Goal: Information Seeking & Learning: Check status

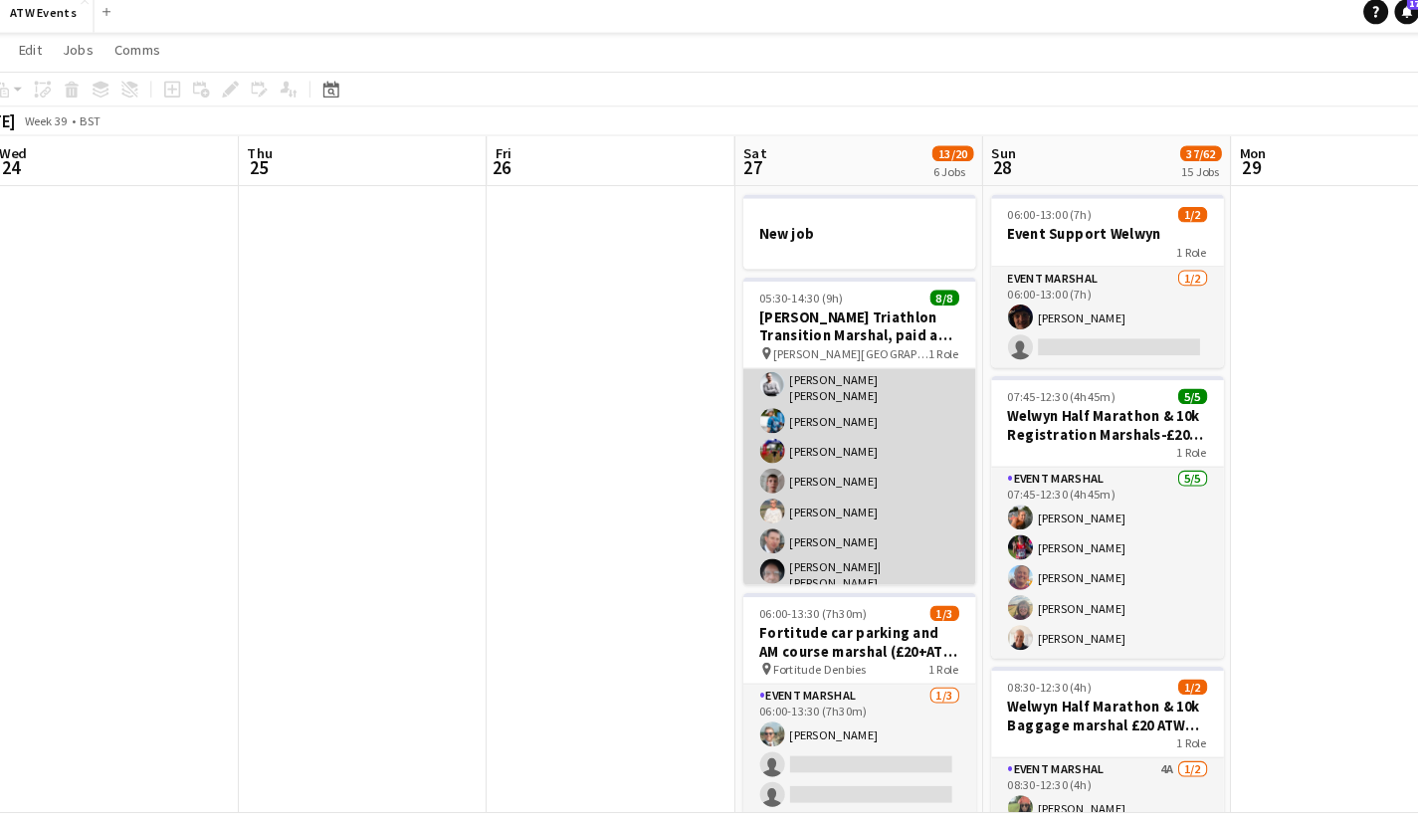
scroll to position [26, 0]
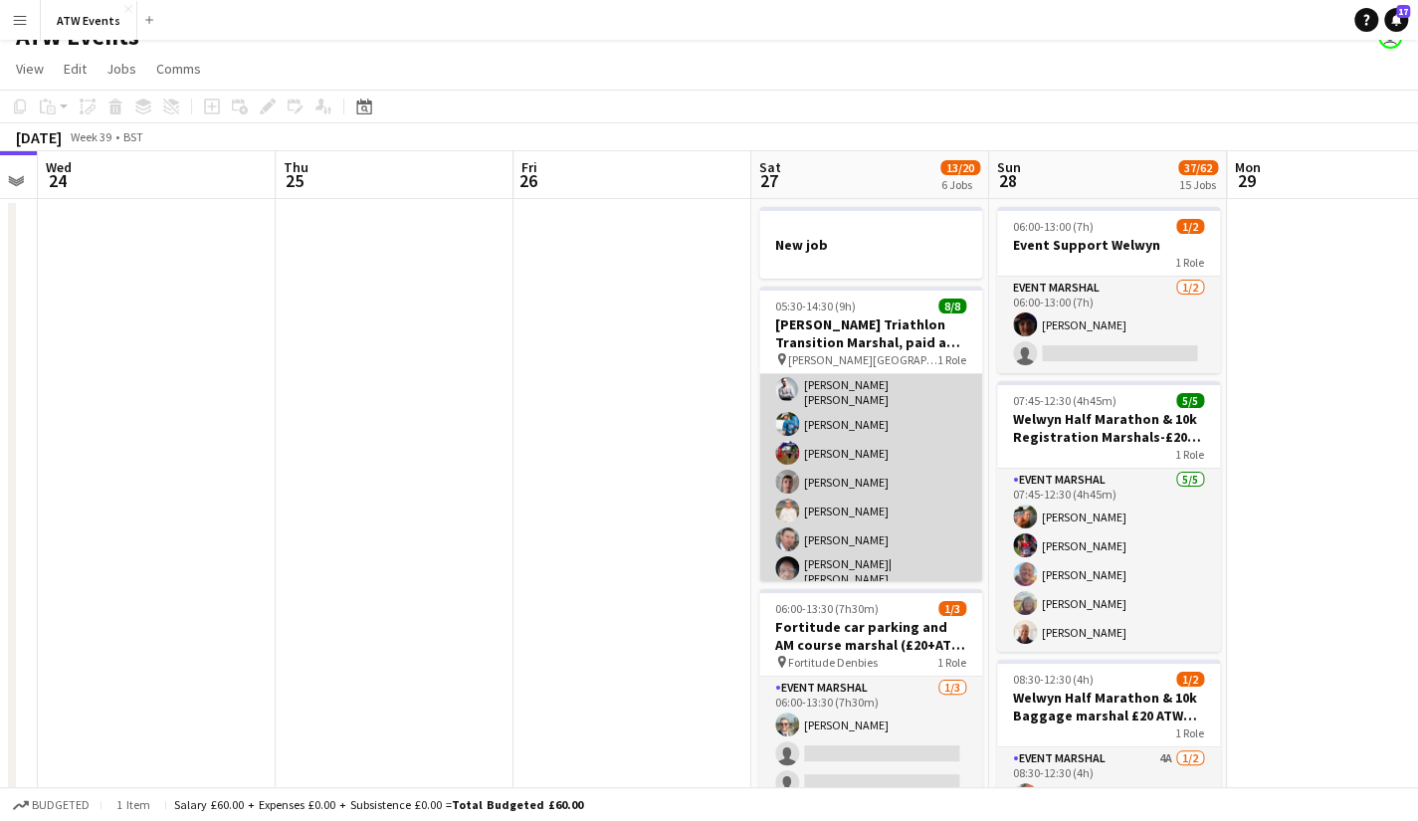
click at [840, 471] on app-card-role "Event Marshal [DATE] 05:30-14:30 (9h) [PERSON_NAME] [PERSON_NAME] [PERSON_NAME]…" at bounding box center [870, 454] width 223 height 282
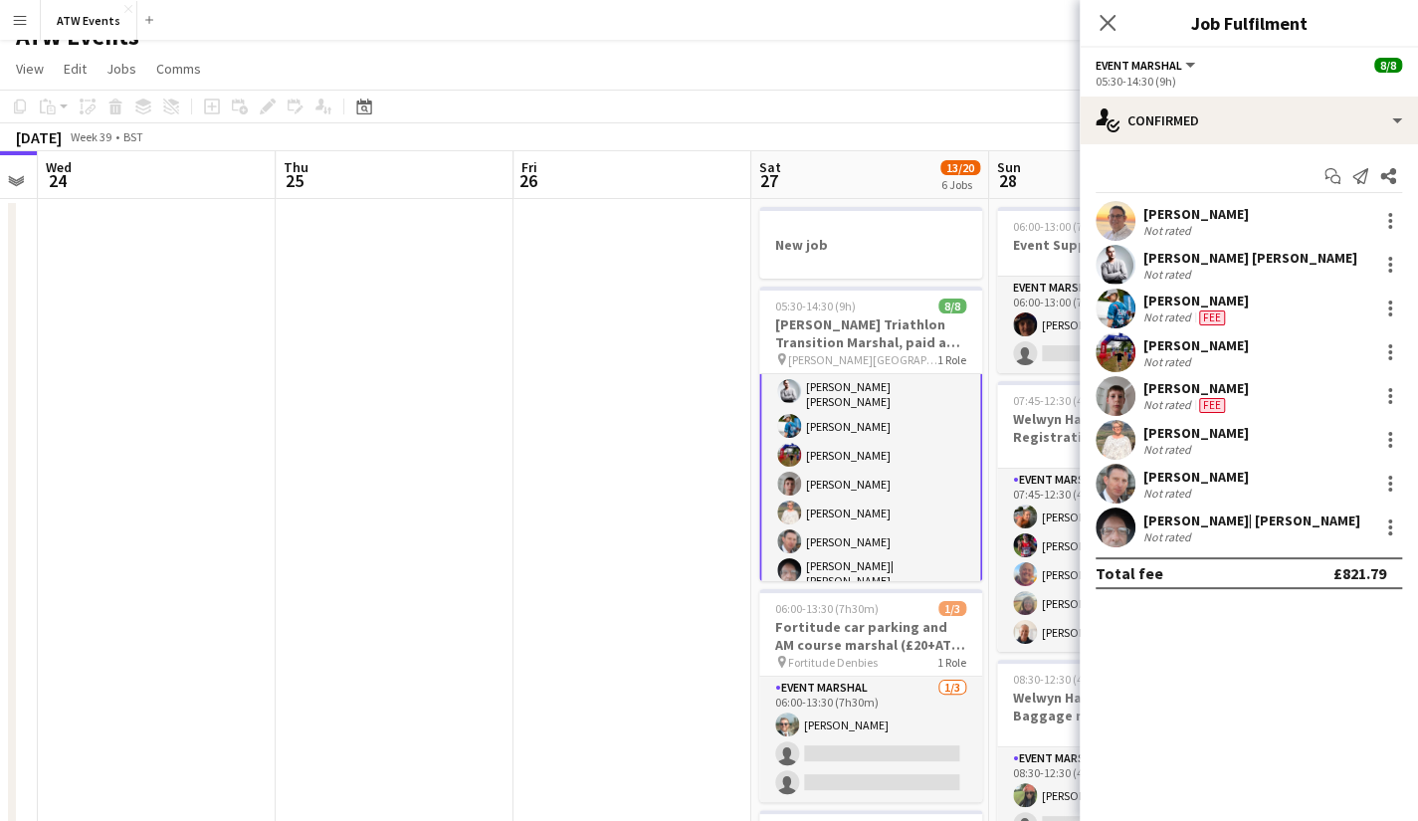
scroll to position [64, 0]
click at [1200, 385] on div "[PERSON_NAME]" at bounding box center [1209, 388] width 130 height 18
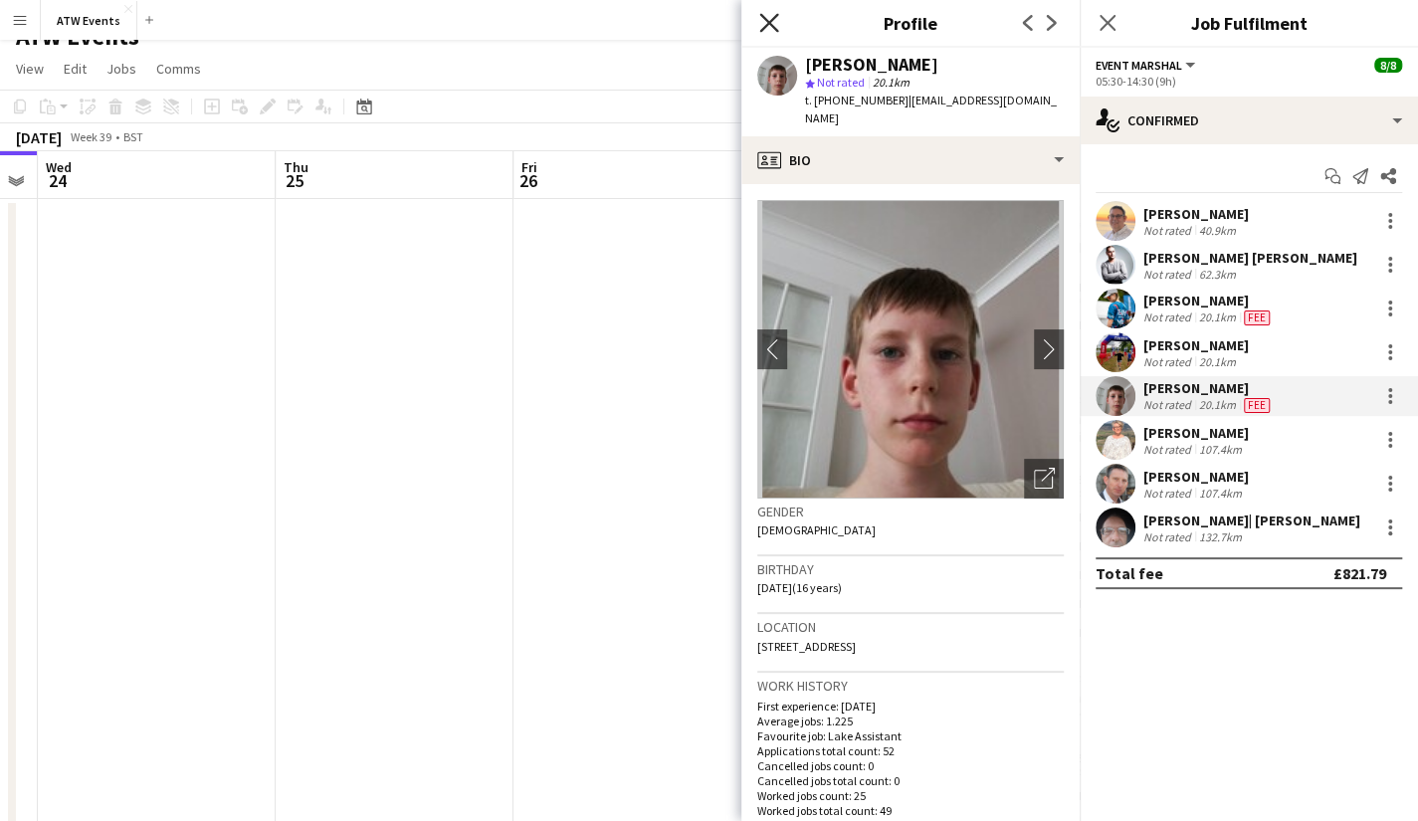
click at [769, 24] on icon at bounding box center [768, 22] width 19 height 19
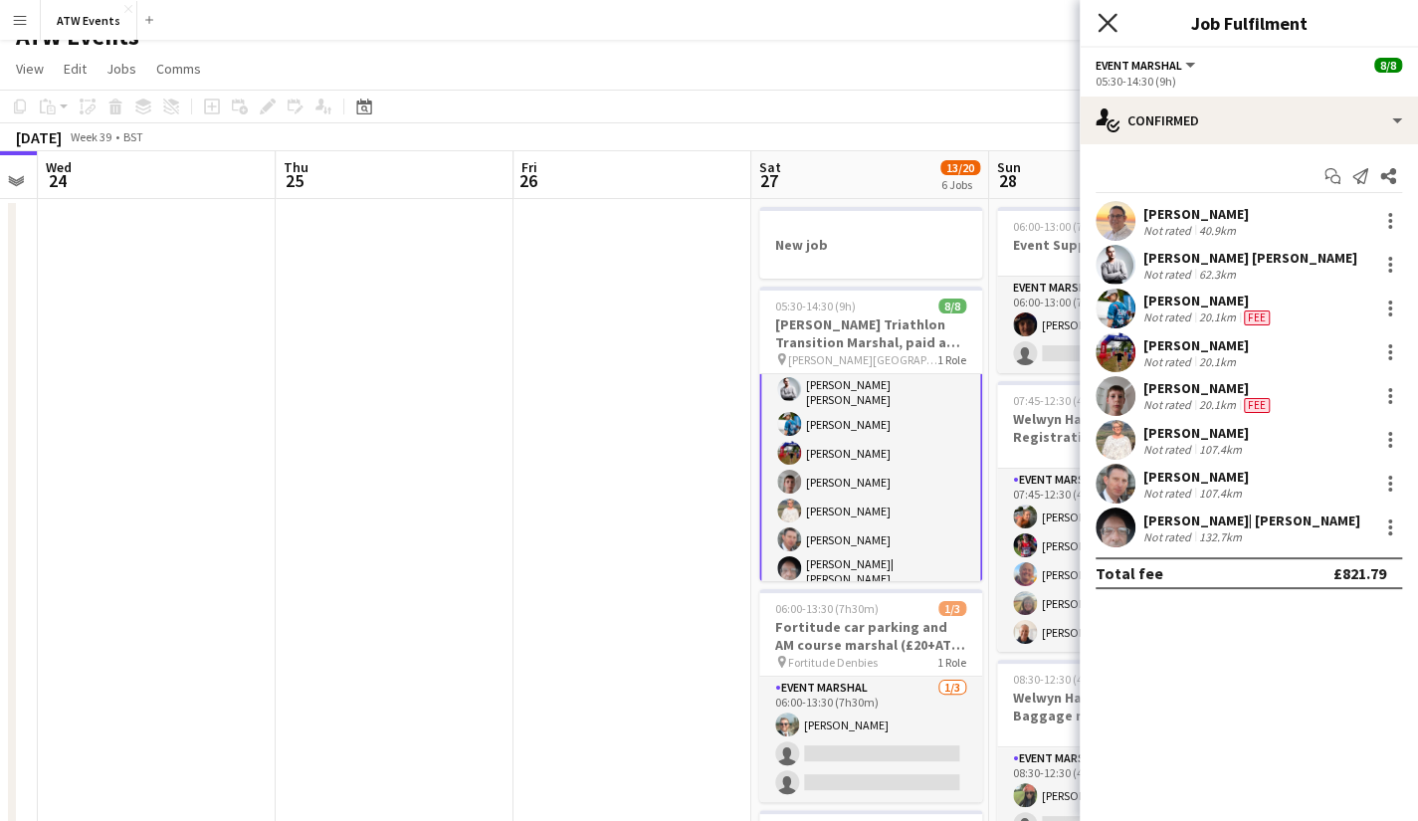
click at [1103, 22] on icon "Close pop-in" at bounding box center [1107, 22] width 19 height 19
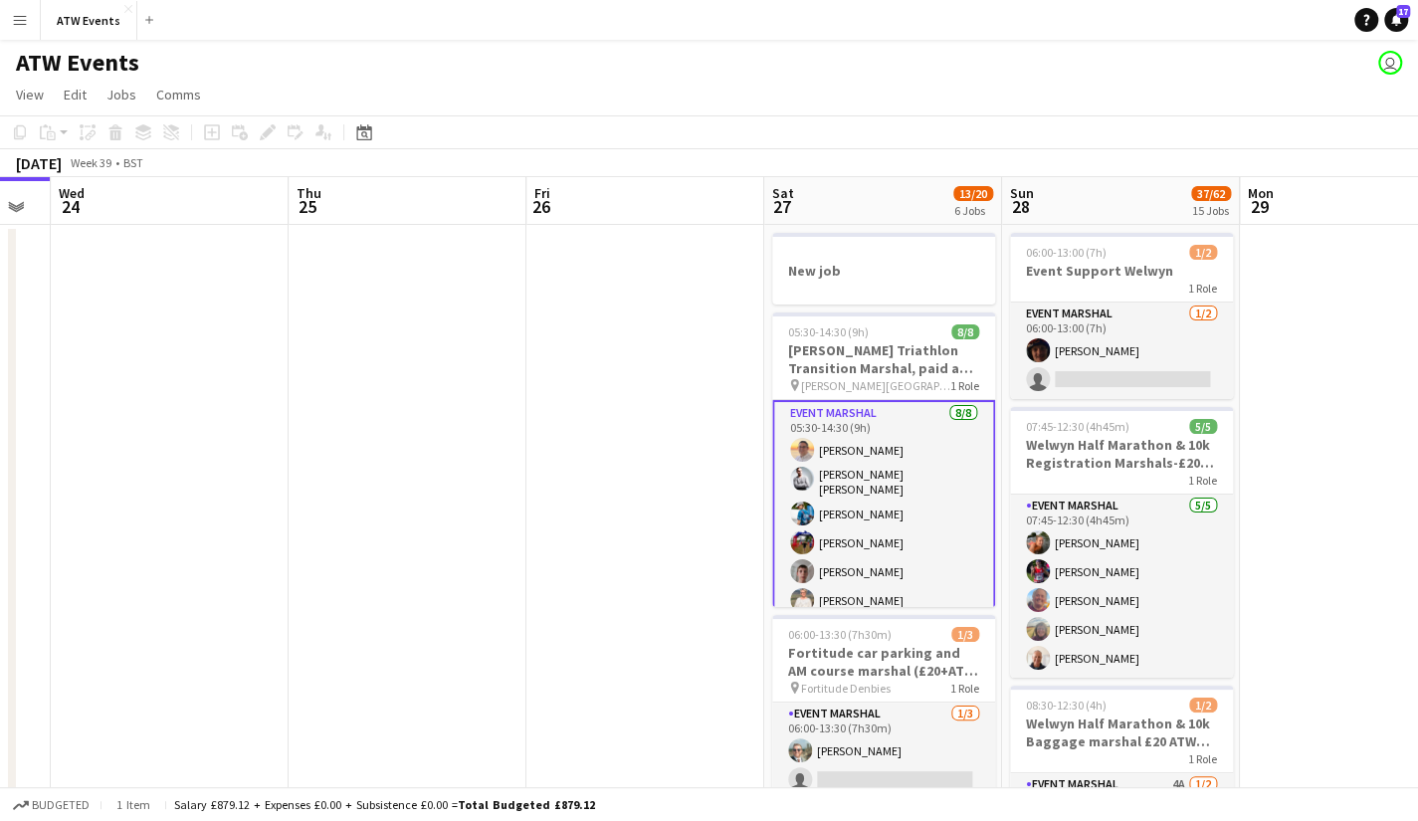
scroll to position [0, 668]
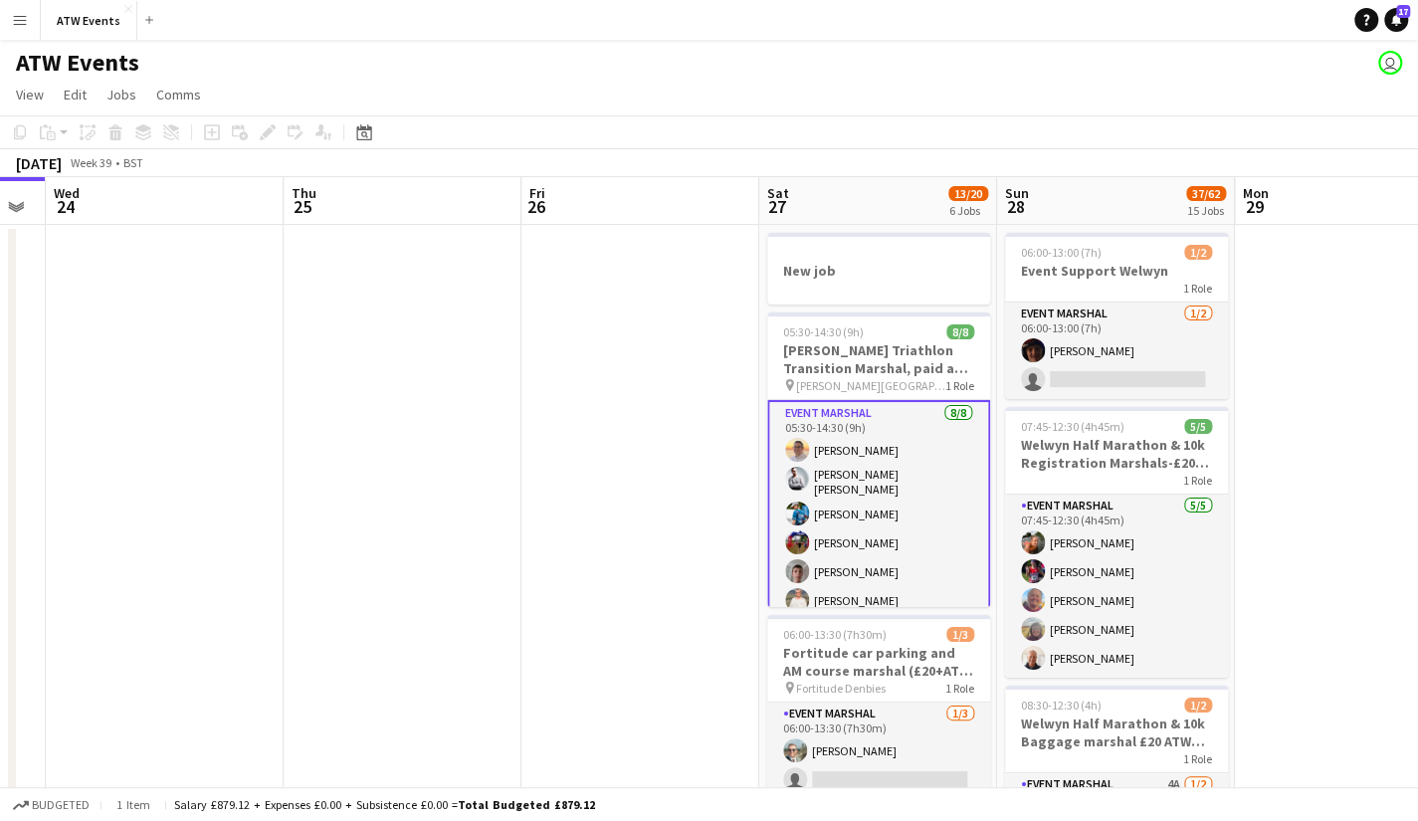
drag, startPoint x: 846, startPoint y: 586, endPoint x: 854, endPoint y: 690, distance: 103.8
